Goal: Task Accomplishment & Management: Use online tool/utility

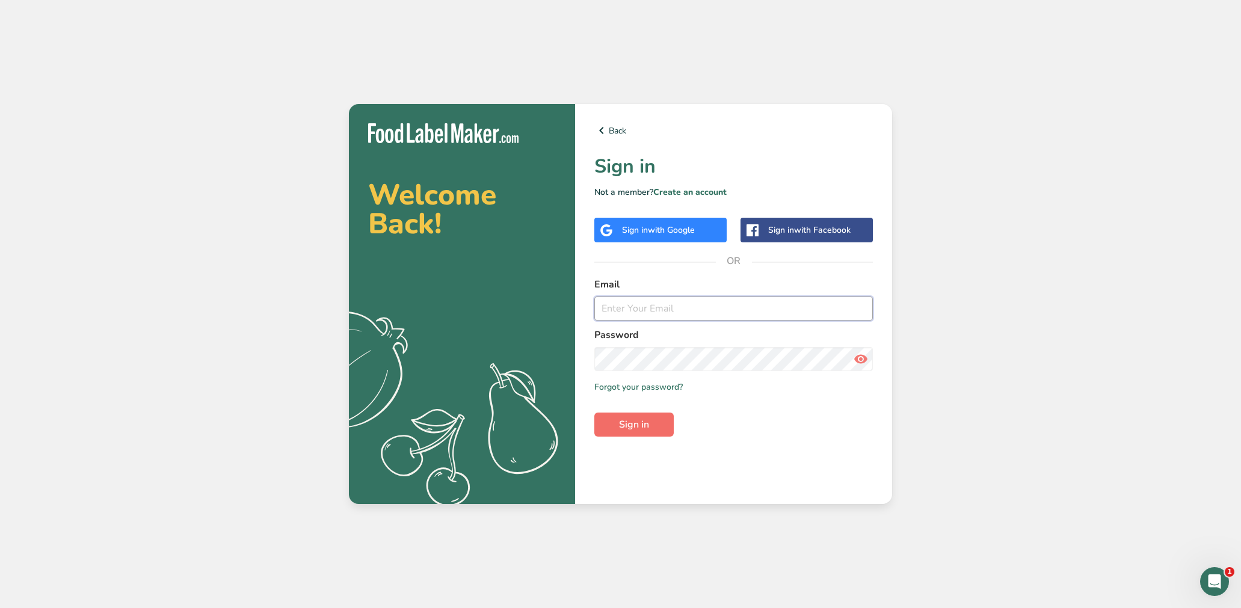
type input "[EMAIL_ADDRESS][DOMAIN_NAME]"
click at [644, 420] on span "Sign in" at bounding box center [634, 424] width 30 height 14
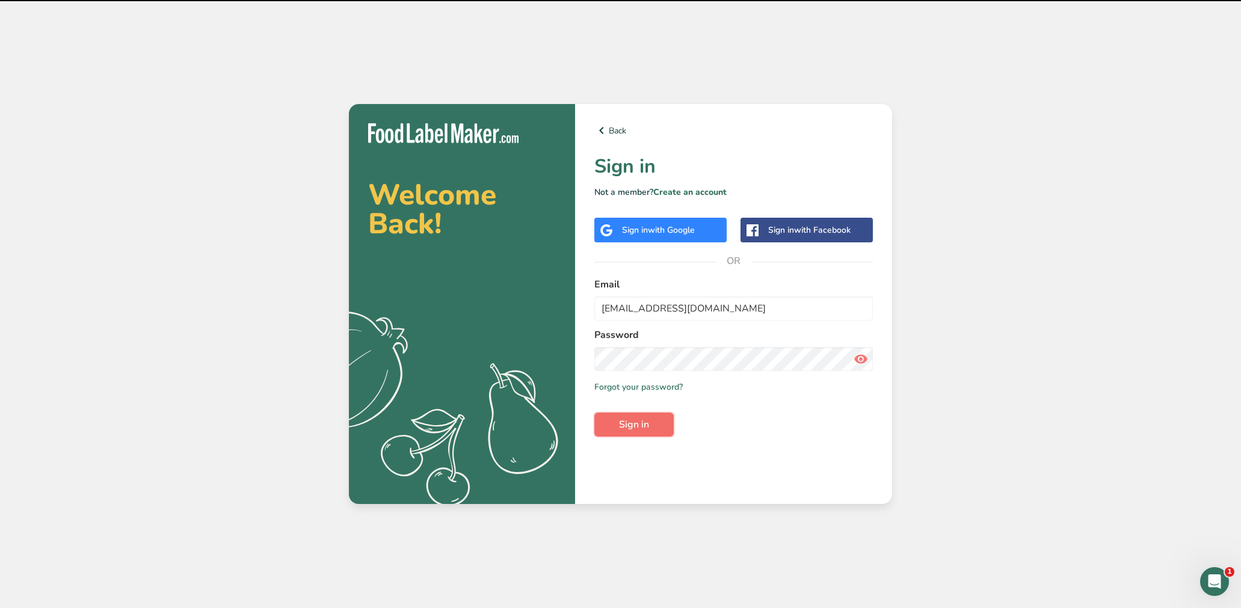
click at [647, 423] on span "Sign in" at bounding box center [634, 424] width 30 height 14
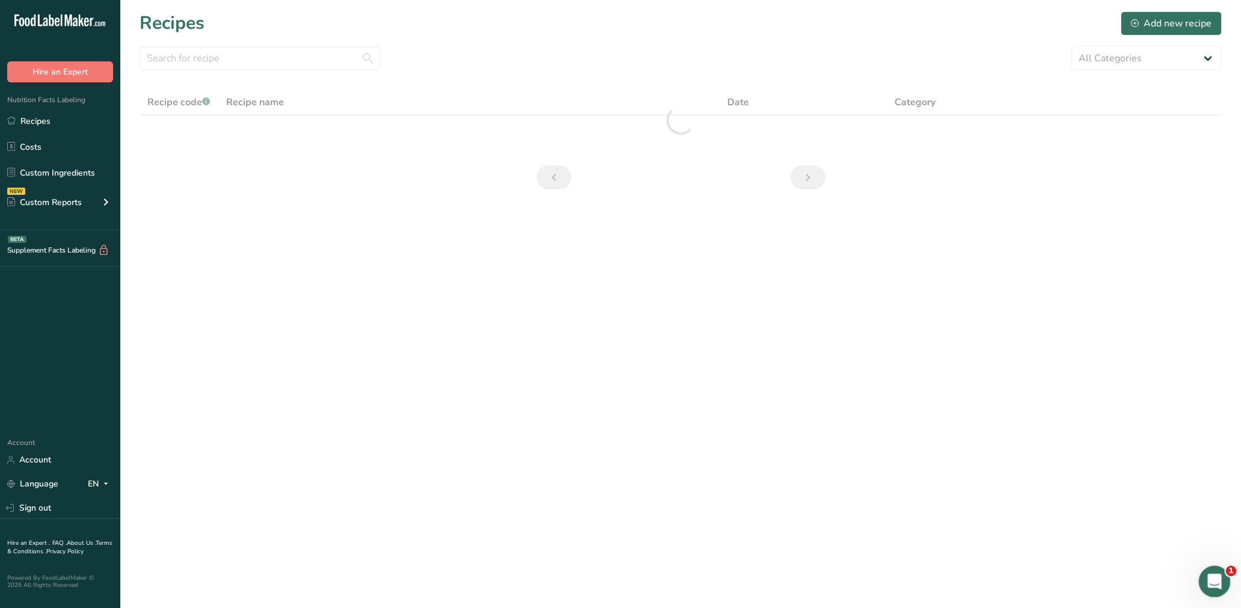
click at [1215, 588] on icon "Open Intercom Messenger" at bounding box center [1213, 580] width 20 height 20
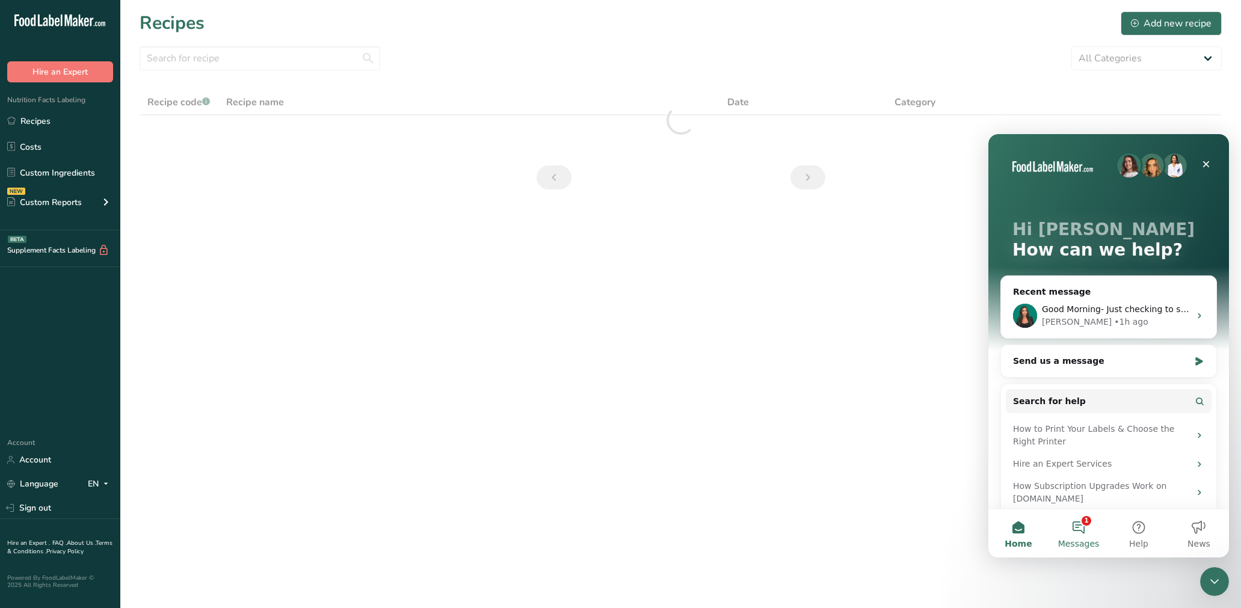
click at [1076, 523] on button "1 Messages" at bounding box center [1078, 533] width 60 height 48
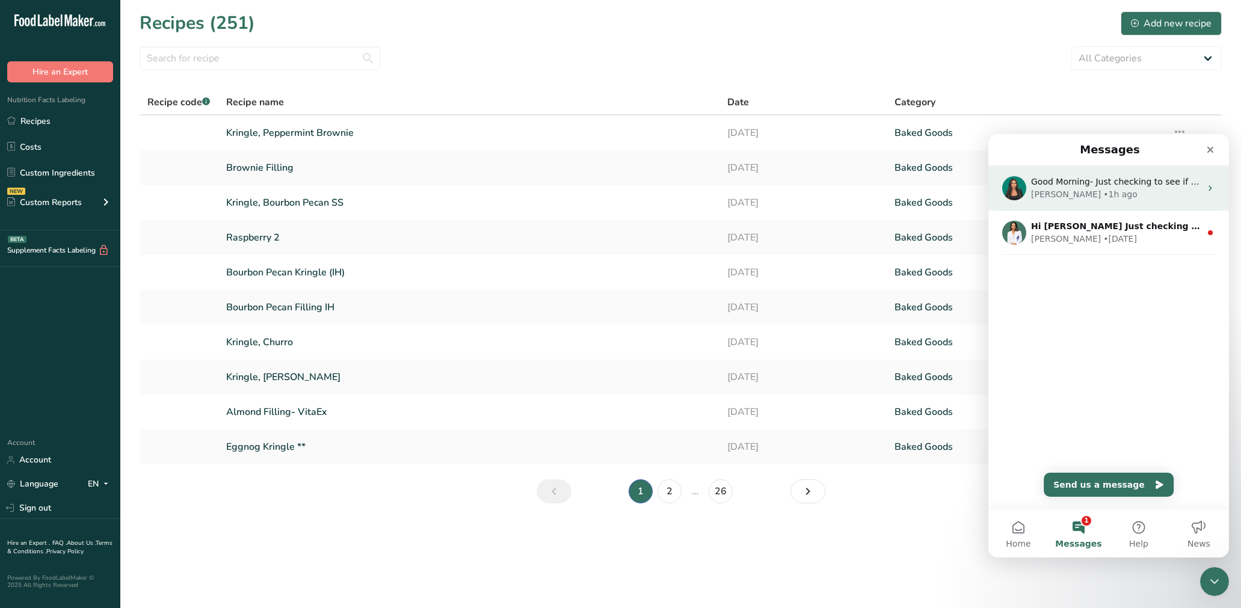
click at [1103, 194] on div "Aya • 1h ago" at bounding box center [1116, 194] width 170 height 13
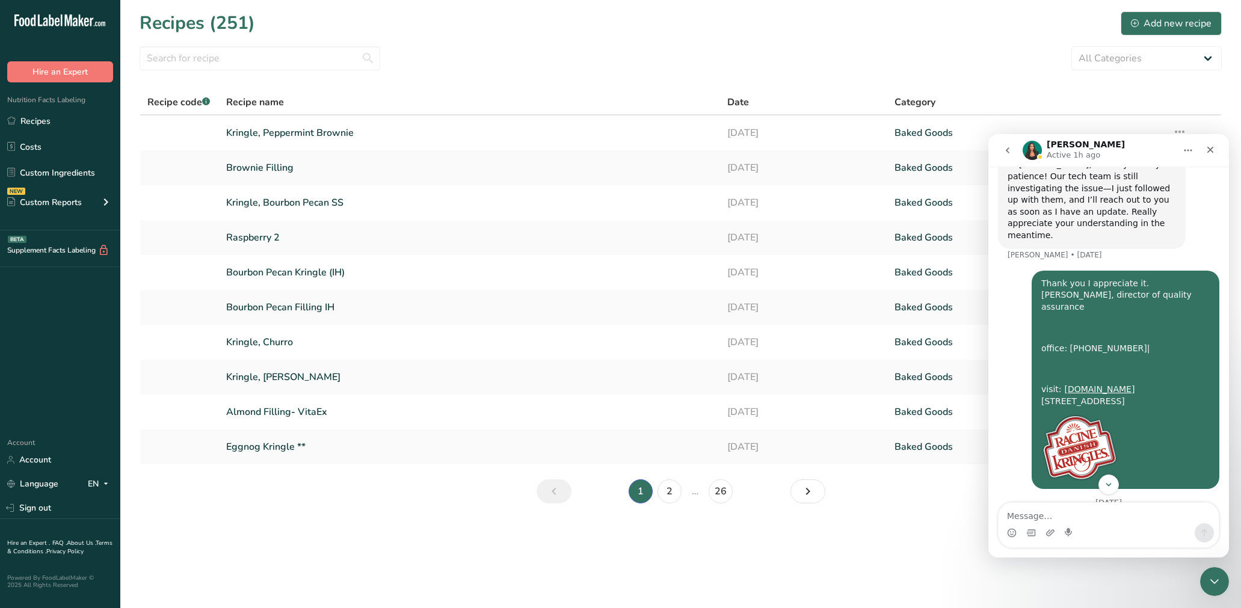
scroll to position [4423, 0]
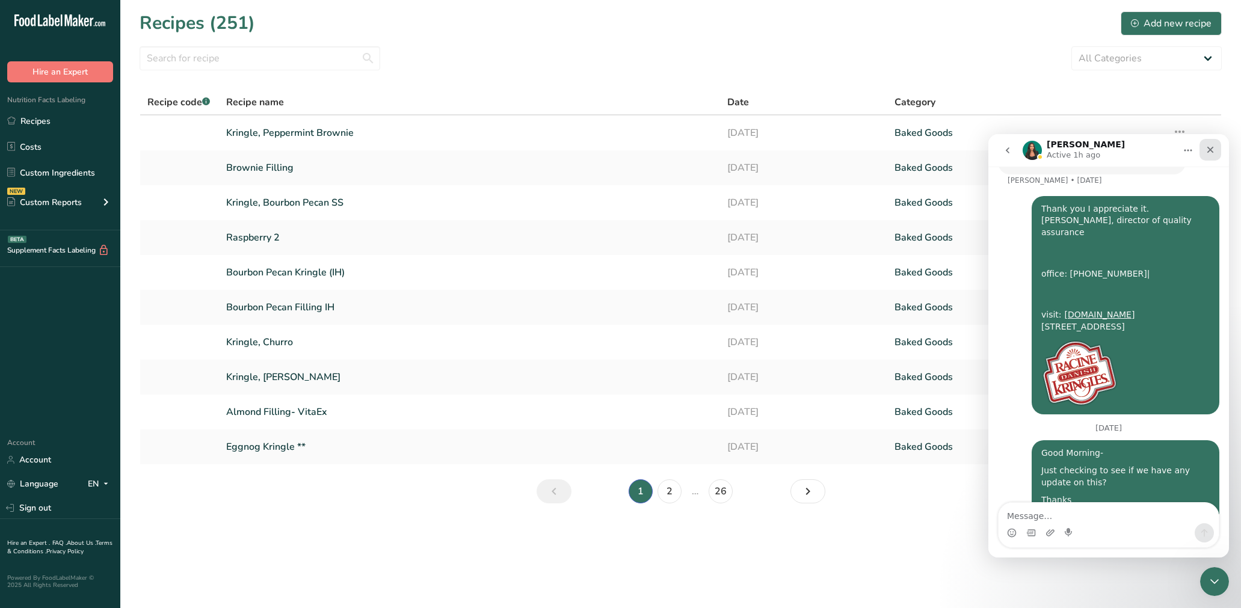
click at [1211, 147] on icon "Close" at bounding box center [1210, 150] width 10 height 10
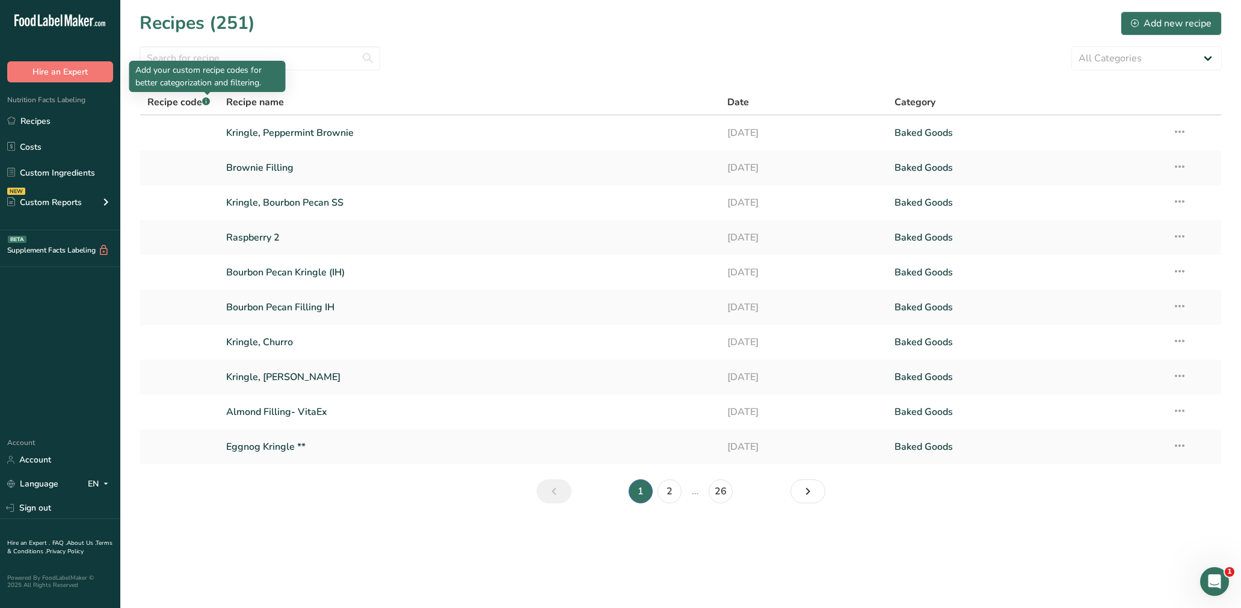
click at [206, 100] on rect at bounding box center [206, 101] width 8 height 8
